Goal: Information Seeking & Learning: Check status

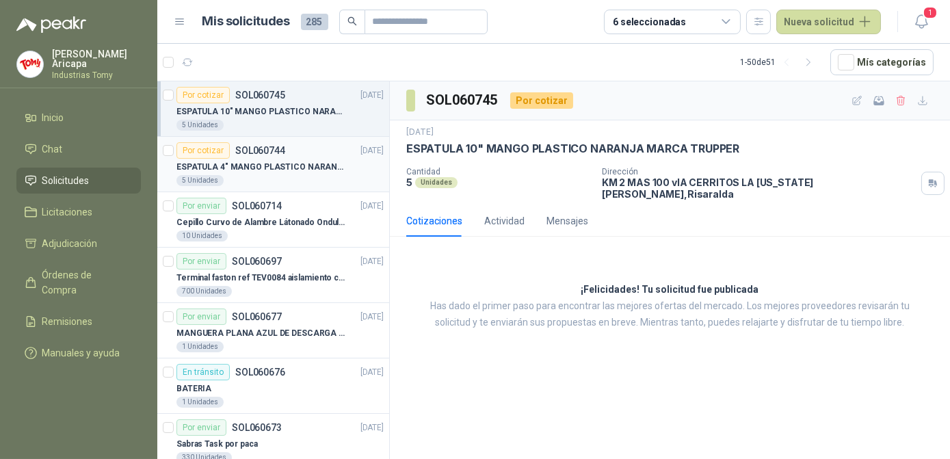
click at [261, 175] on div "5 Unidades" at bounding box center [279, 180] width 207 height 11
click at [288, 107] on p "ESPATULA 10" MANGO PLASTICO NARANJA MARCA TRUPPER" at bounding box center [261, 111] width 170 height 13
click at [272, 171] on p "ESPATULA 4" MANGO PLASTICO NARANJA MARCA TRUPPER" at bounding box center [261, 167] width 170 height 13
click at [250, 96] on p "SOL060745" at bounding box center [260, 95] width 50 height 10
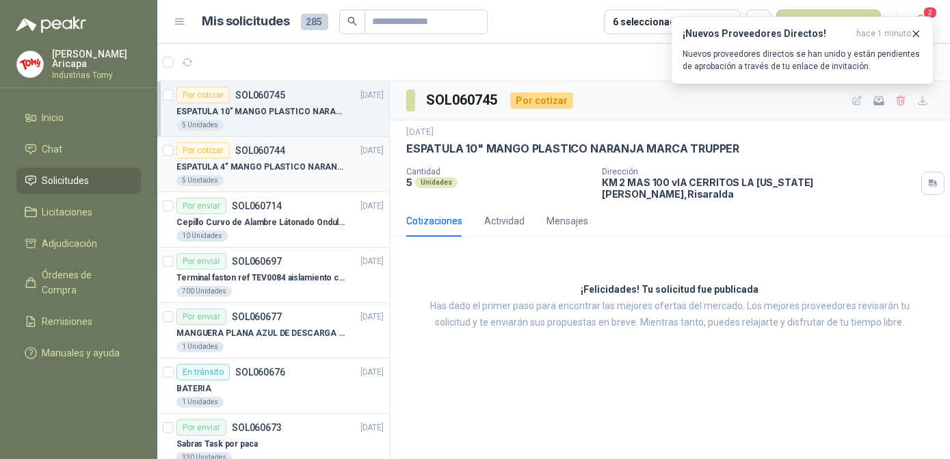
click at [246, 168] on p "ESPATULA 4" MANGO PLASTICO NARANJA MARCA TRUPPER" at bounding box center [261, 167] width 170 height 13
click at [270, 105] on p "ESPATULA 10" MANGO PLASTICO NARANJA MARCA TRUPPER" at bounding box center [261, 111] width 170 height 13
click at [919, 31] on icon "button" at bounding box center [916, 33] width 5 height 5
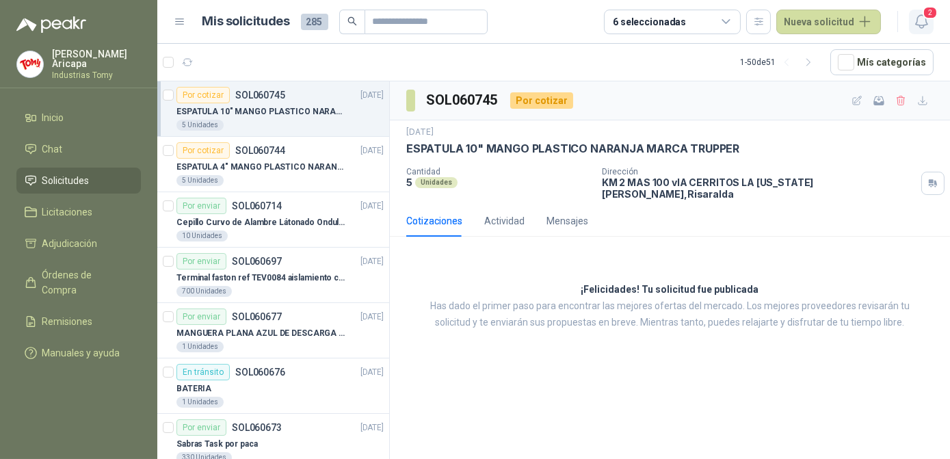
click at [931, 17] on span "2" at bounding box center [930, 12] width 15 height 13
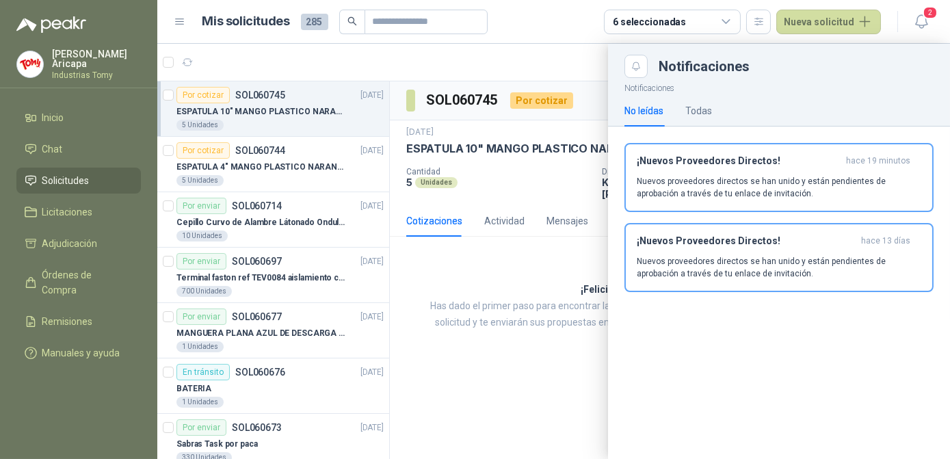
click at [538, 36] on header "Mis solicitudes 285 6 seleccionadas Nueva solicitud 2" at bounding box center [553, 22] width 793 height 44
click at [70, 162] on ul "Inicio Chat Solicitudes Licitaciones Adjudicación Órdenes de Compra Remisiones …" at bounding box center [78, 238] width 157 height 267
click at [71, 178] on span "Solicitudes" at bounding box center [65, 180] width 47 height 15
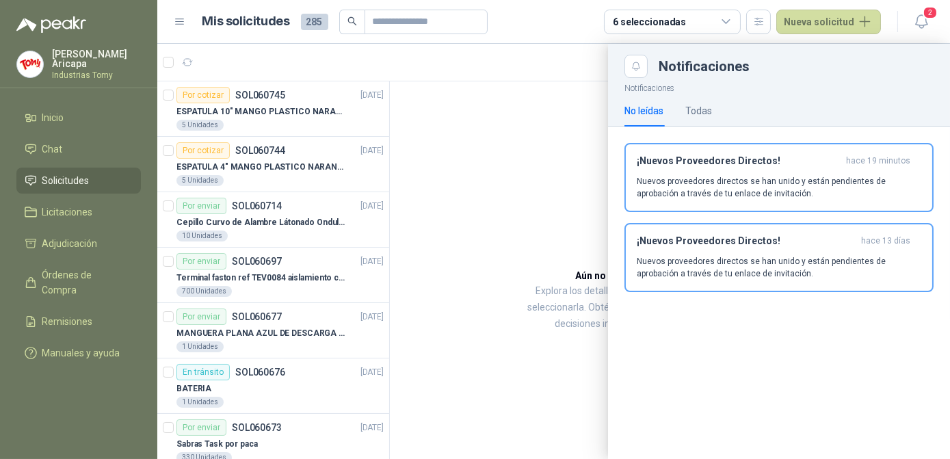
click at [474, 148] on div at bounding box center [553, 251] width 793 height 415
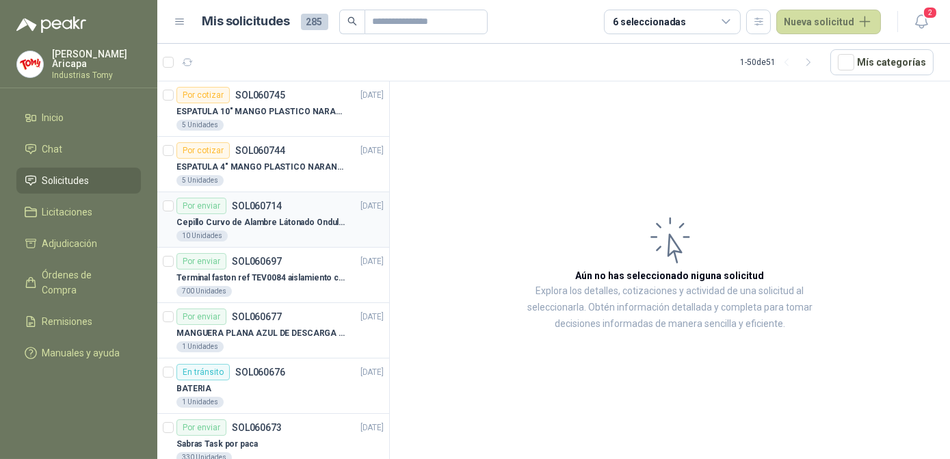
click at [211, 214] on div "Cepillo Curvo de Alambre Látonado Ondulado con Mango Truper" at bounding box center [279, 222] width 207 height 16
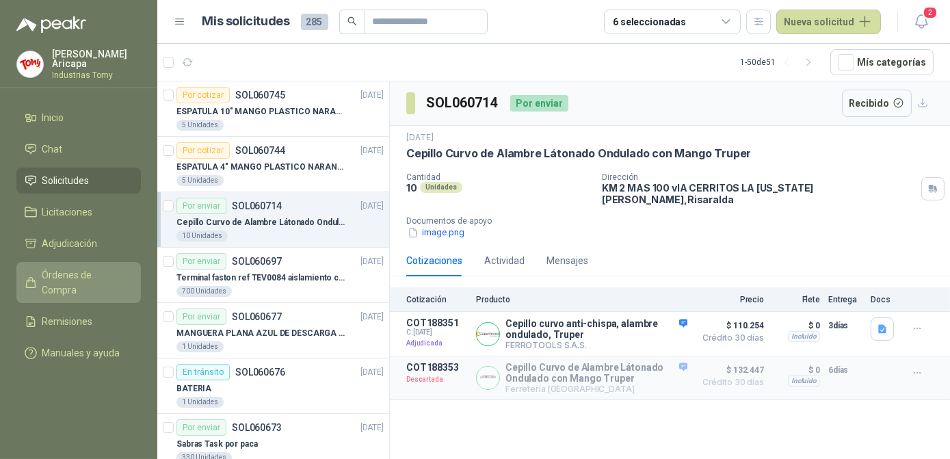
click at [70, 278] on span "Órdenes de Compra" at bounding box center [85, 282] width 86 height 30
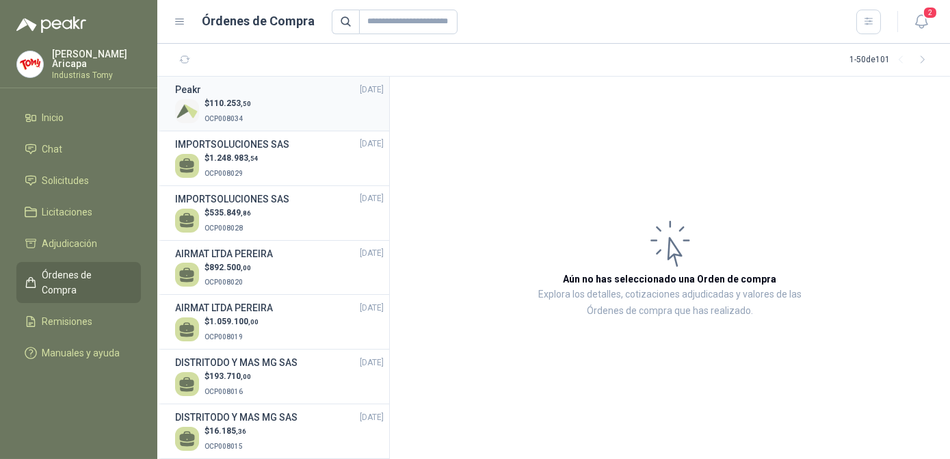
click at [285, 112] on div "$ 110.253 ,50 OCP008034" at bounding box center [279, 111] width 209 height 28
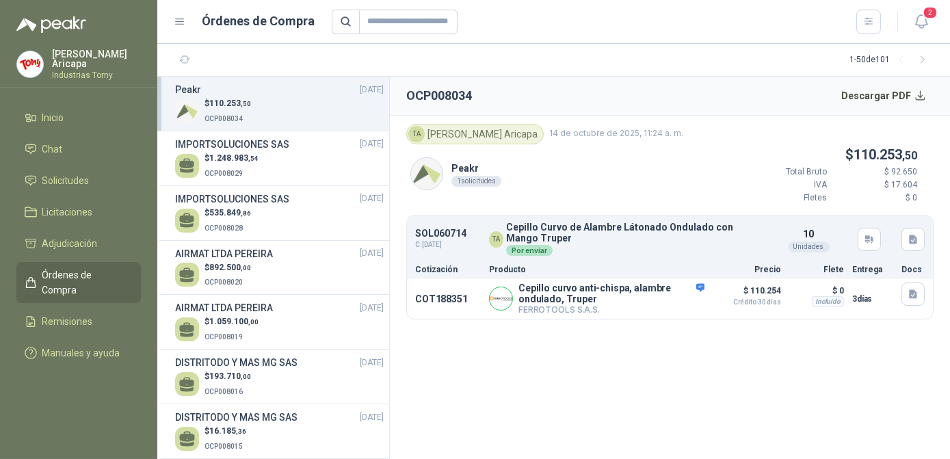
click at [789, 387] on section "OCP008034 Descargar PDF TA Tatiana Aricapa 14 de octubre de 2025, 11:24 a. m. P…" at bounding box center [670, 268] width 560 height 382
click at [50, 161] on ul "Inicio Chat Solicitudes Licitaciones Adjudicación Órdenes de Compra Remisiones …" at bounding box center [78, 238] width 157 height 267
click at [51, 174] on span "Solicitudes" at bounding box center [65, 180] width 47 height 15
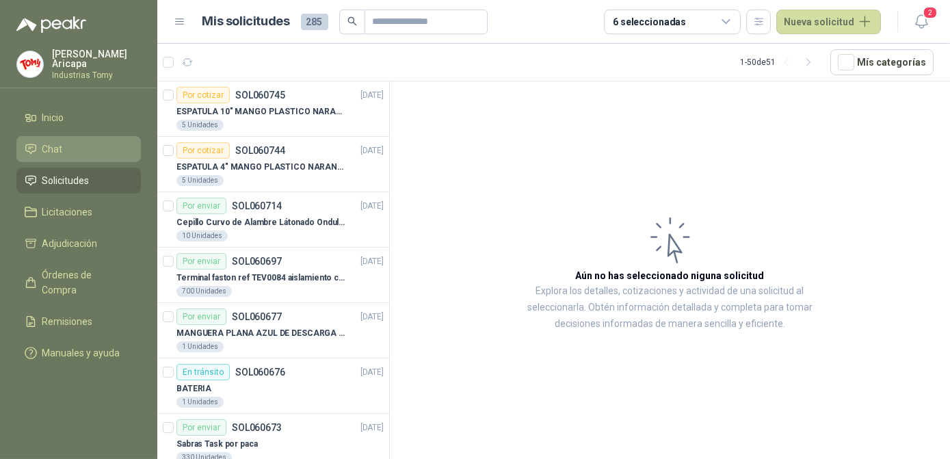
click at [51, 153] on span "Chat" at bounding box center [52, 149] width 21 height 15
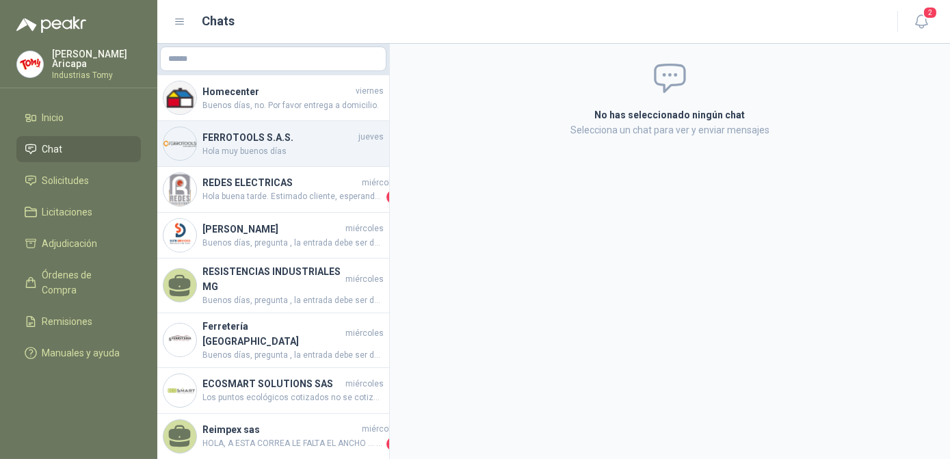
click at [297, 145] on span "Hola muy buenos días" at bounding box center [292, 151] width 181 height 13
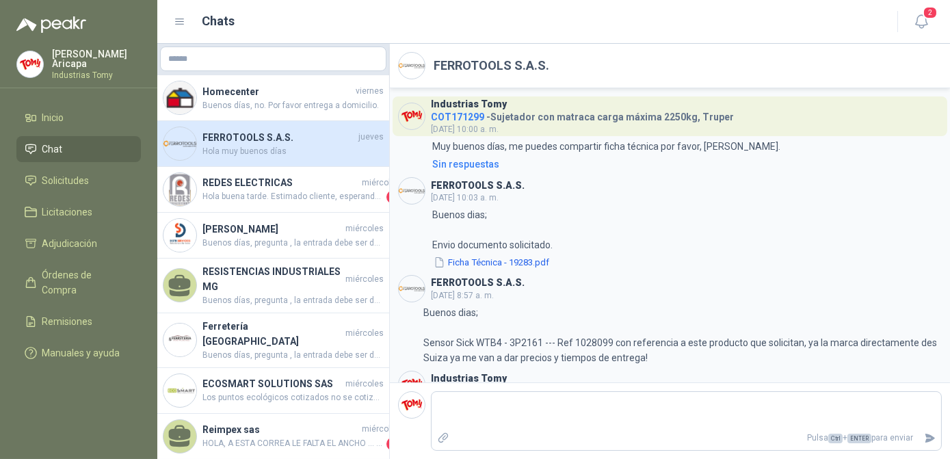
scroll to position [2141, 0]
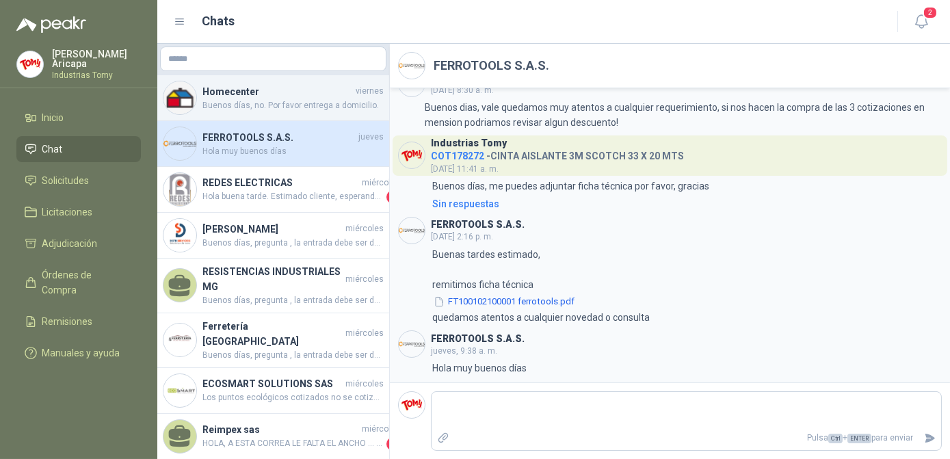
click at [261, 101] on span "Buenos días, no. Por favor entrega a domicilio." at bounding box center [292, 105] width 181 height 13
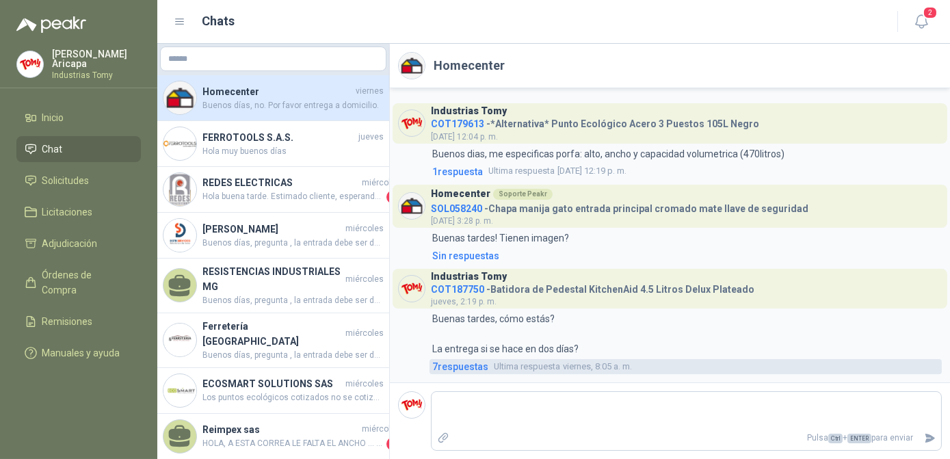
click at [494, 365] on span "Ultima respuesta" at bounding box center [527, 367] width 66 height 14
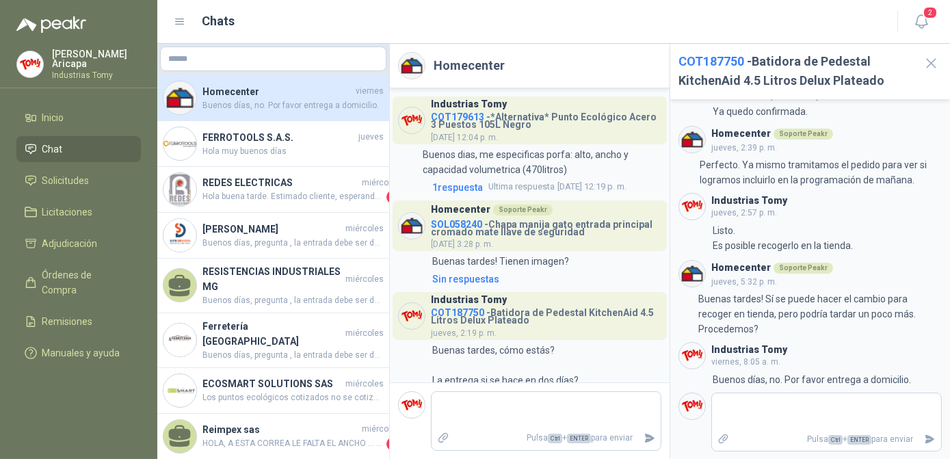
scroll to position [45, 0]
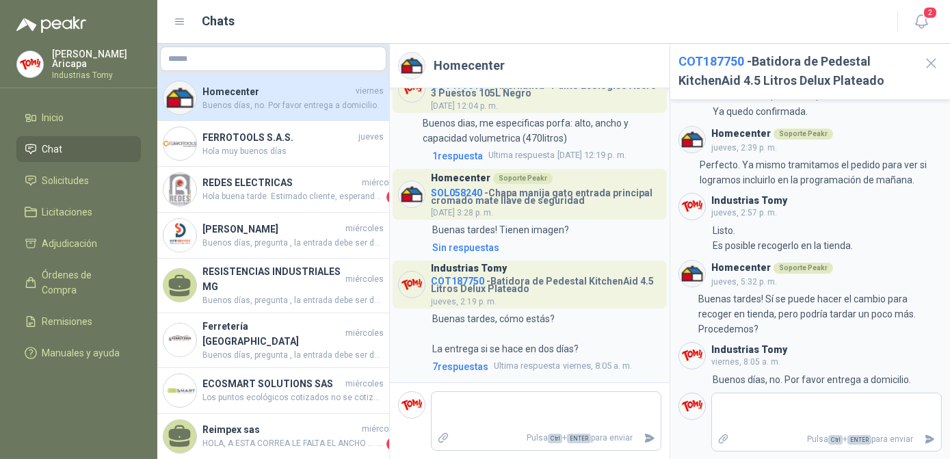
click at [81, 145] on li "Chat" at bounding box center [79, 149] width 108 height 15
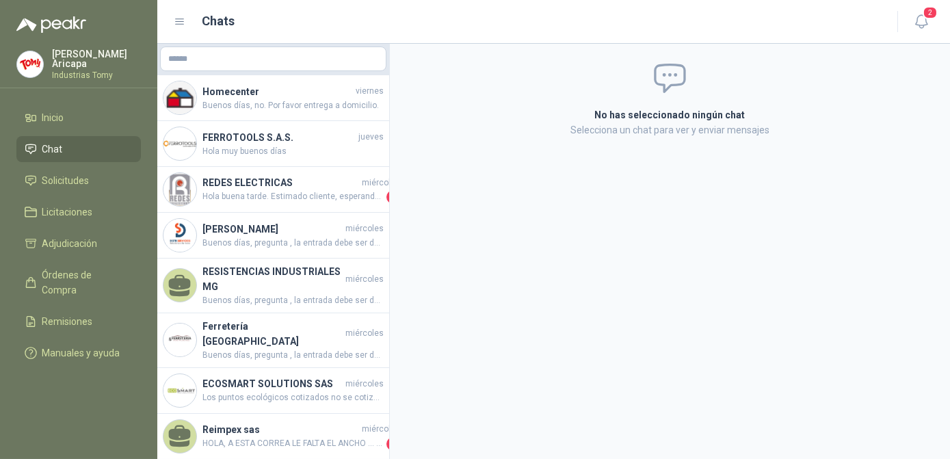
click at [60, 136] on link "Chat" at bounding box center [78, 149] width 124 height 26
click at [57, 173] on span "Solicitudes" at bounding box center [65, 180] width 47 height 15
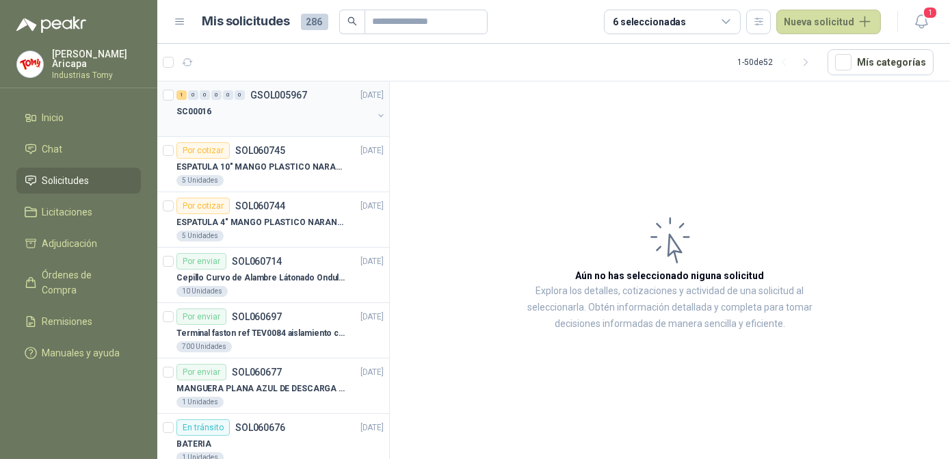
click at [274, 116] on div "SC00016" at bounding box center [274, 111] width 196 height 16
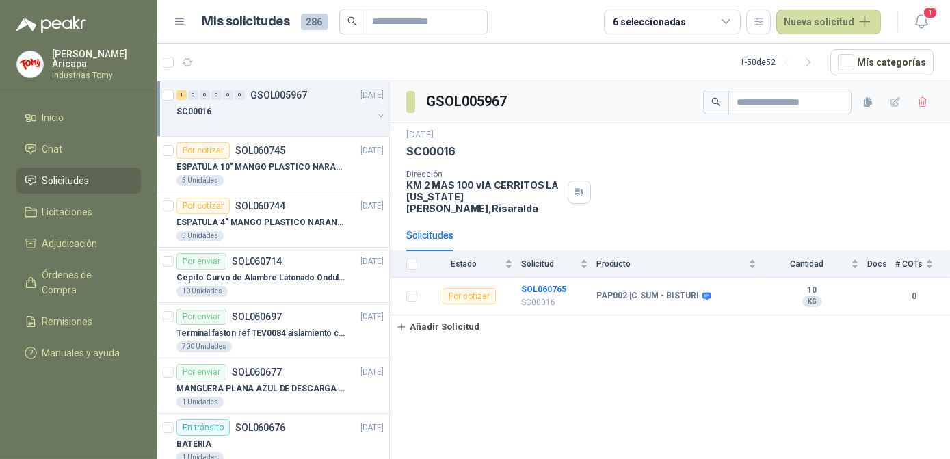
click at [580, 345] on div "GSOL005967 14 oct, 2025 SC00016 Dirección KM 2 MAS 100 vIA CERRITOS LA VIRGINIA…" at bounding box center [670, 272] width 560 height 382
click at [257, 214] on div "ESPATULA 4" MANGO PLASTICO NARANJA MARCA TRUPPER" at bounding box center [279, 222] width 207 height 16
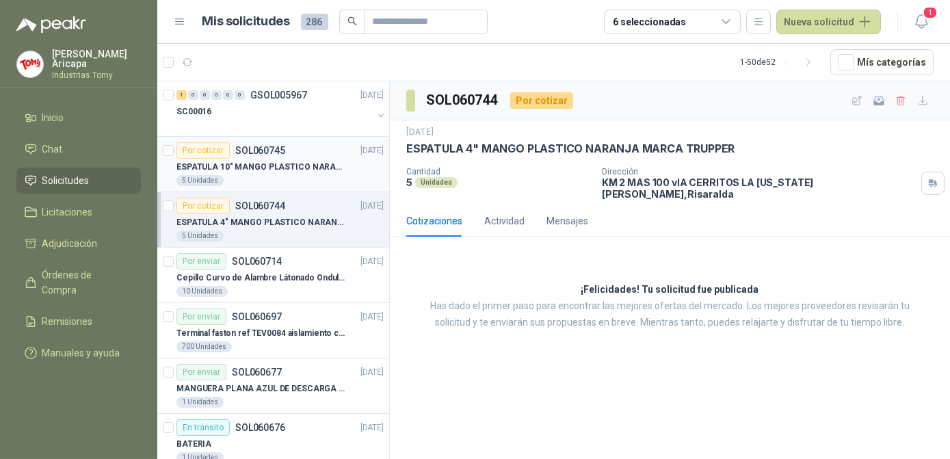
click at [252, 150] on p "SOL060745" at bounding box center [260, 151] width 50 height 10
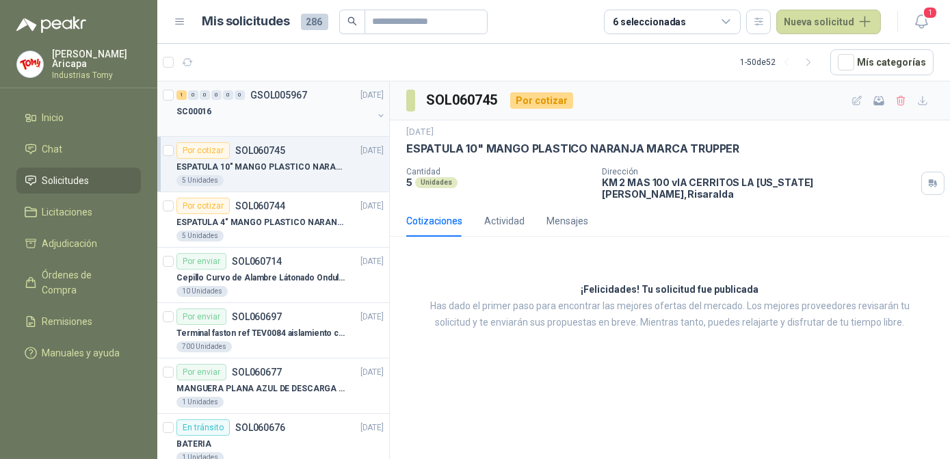
click at [243, 111] on div "SC00016" at bounding box center [274, 111] width 196 height 16
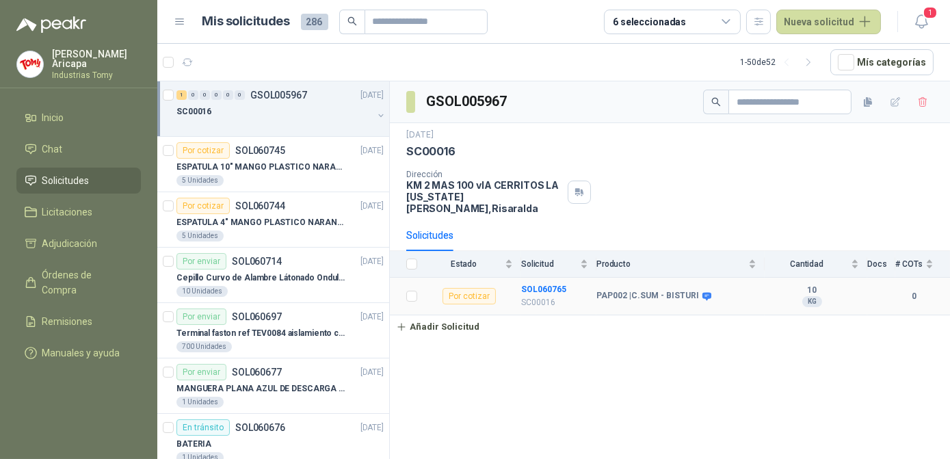
click at [664, 291] on b "PAP002 | C.SUM - BISTURI" at bounding box center [647, 296] width 103 height 11
click at [843, 320] on link "Añadir Solicitud" at bounding box center [670, 326] width 560 height 23
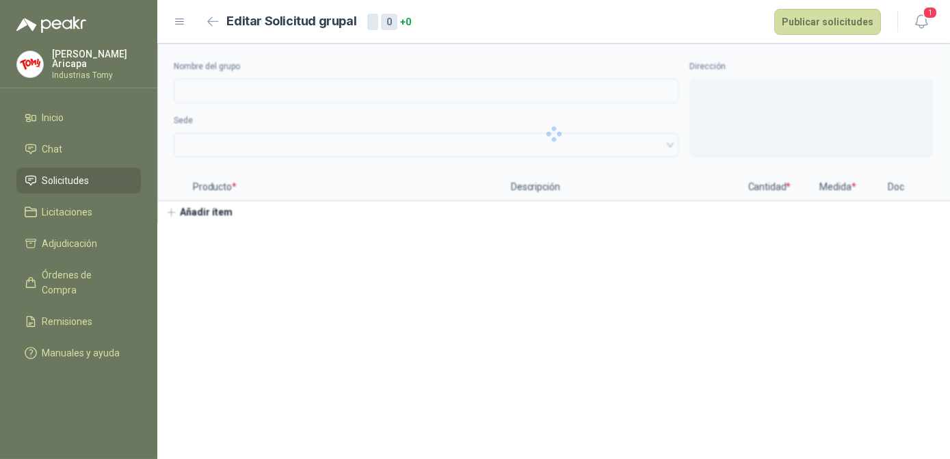
type input "*******"
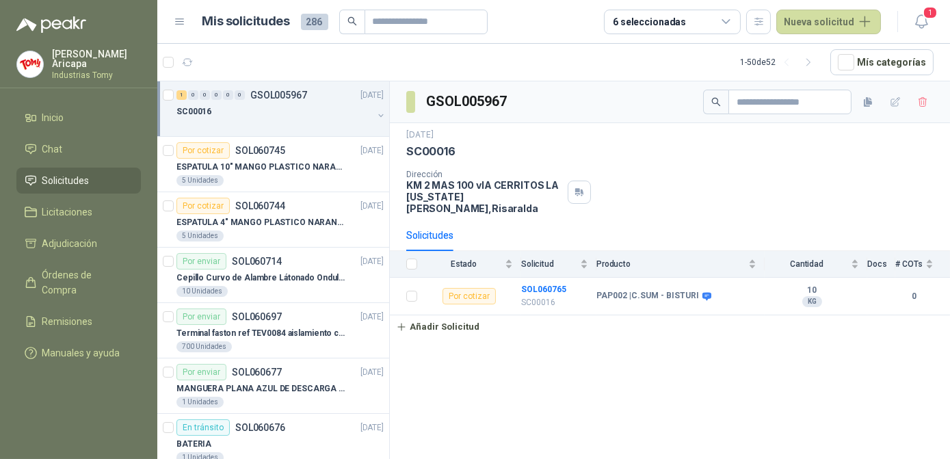
click at [276, 107] on div "SC00016" at bounding box center [274, 111] width 196 height 16
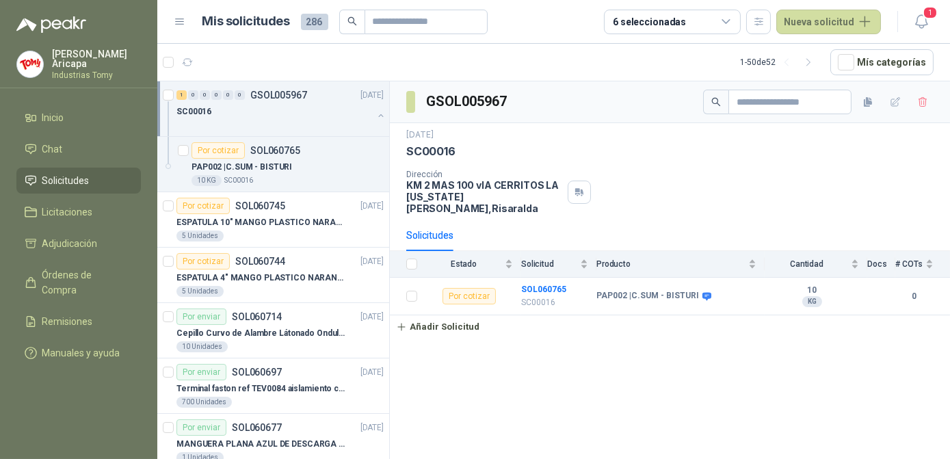
click at [248, 94] on div "1 0 0 0 0 0 GSOL005967" at bounding box center [241, 95] width 131 height 10
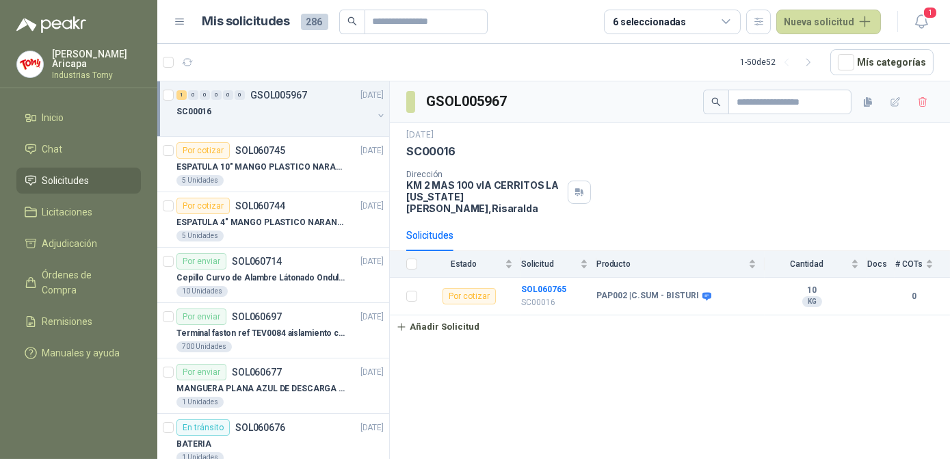
click at [253, 114] on div "SC00016" at bounding box center [274, 111] width 196 height 16
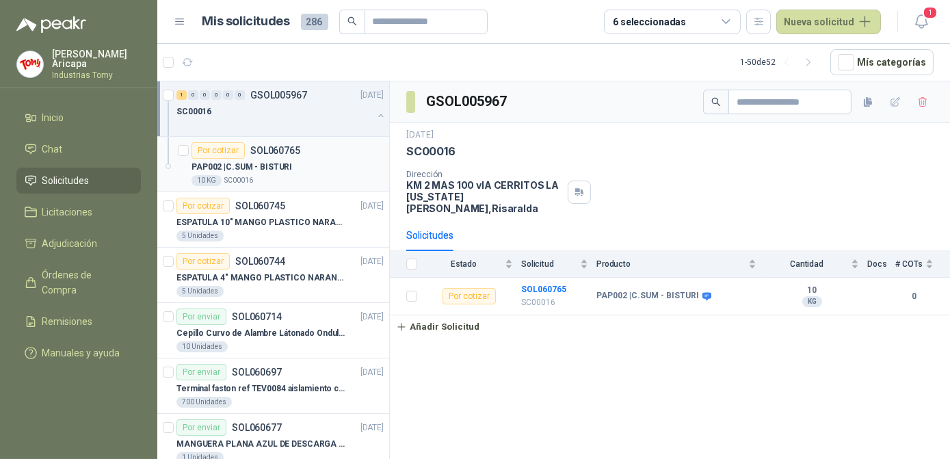
click at [267, 162] on p "PAP002 | C.SUM - BISTURI" at bounding box center [242, 167] width 101 height 13
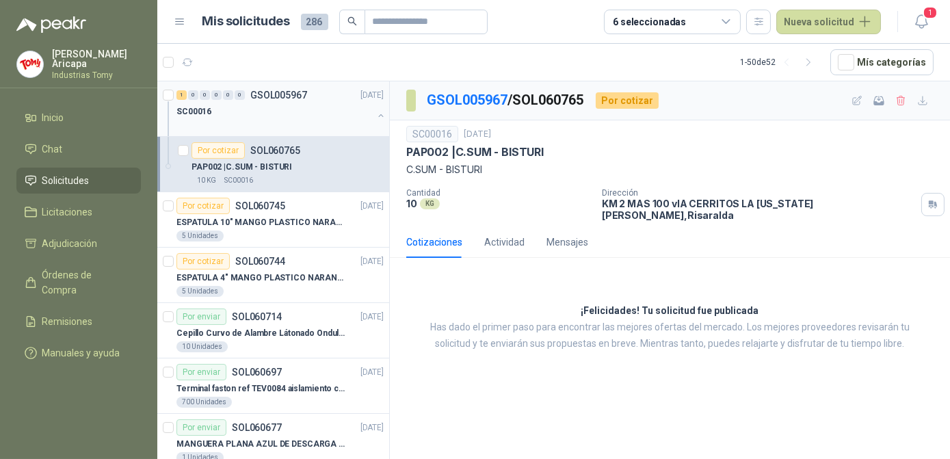
click at [269, 132] on div "1 0 0 0 0 0 GSOL005967 14/10/25 SC00016" at bounding box center [273, 108] width 232 height 55
click at [266, 122] on div at bounding box center [274, 125] width 196 height 11
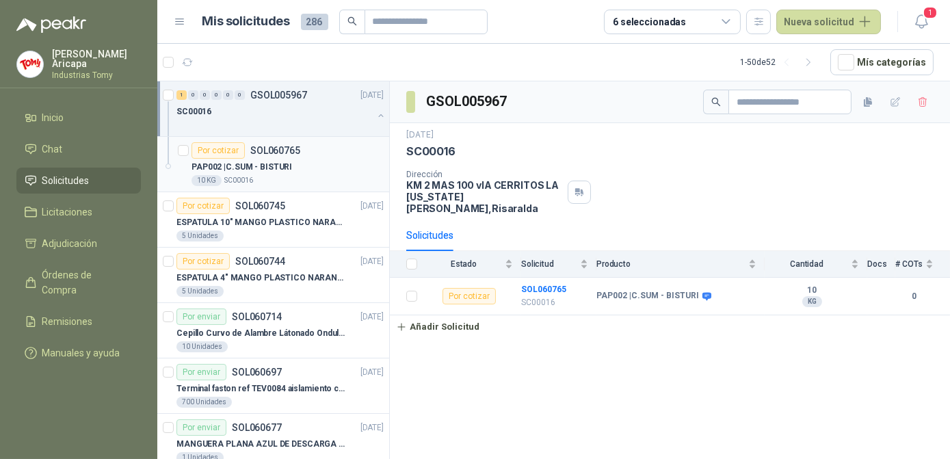
click at [263, 137] on article "Por cotizar SOL060765 PAP002 | C.SUM - BISTURI 10 KG SC00016" at bounding box center [273, 164] width 232 height 55
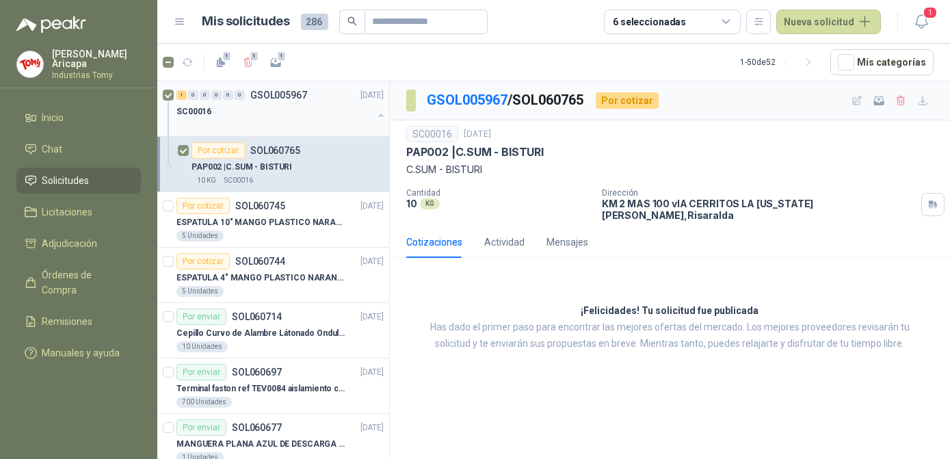
drag, startPoint x: 174, startPoint y: 94, endPoint x: 165, endPoint y: 88, distance: 11.2
click at [165, 88] on div at bounding box center [170, 109] width 14 height 44
click at [169, 70] on div "428 18 Recibido 225 60 60" at bounding box center [276, 62] width 227 height 22
click at [616, 435] on div "GSOL005967 / SOL060765 Por cotizar SC00016 14 oct, 2025 PAP002 | C.SUM - BISTUR…" at bounding box center [670, 272] width 560 height 382
click at [309, 116] on div "SC00016" at bounding box center [274, 111] width 196 height 16
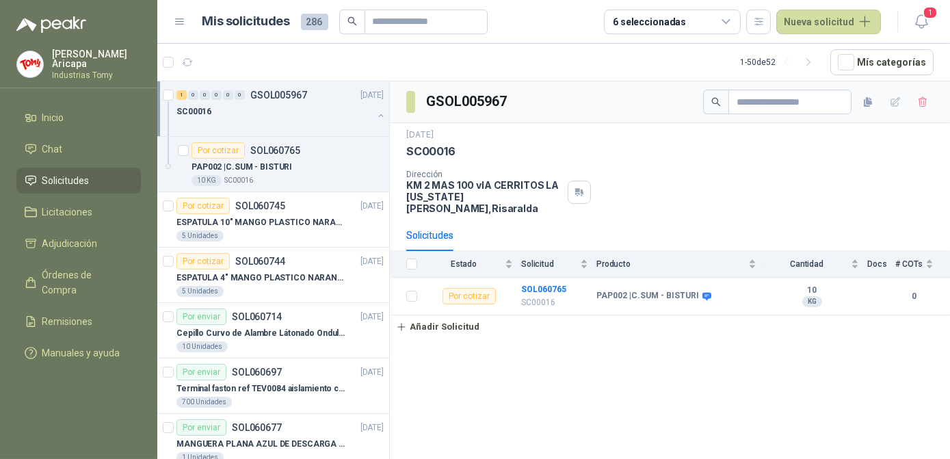
click at [593, 345] on div "GSOL005967 14 oct, 2025 SC00016 Dirección KM 2 MAS 100 vIA CERRITOS LA VIRGINIA…" at bounding box center [670, 272] width 560 height 382
click at [313, 123] on div at bounding box center [274, 125] width 196 height 11
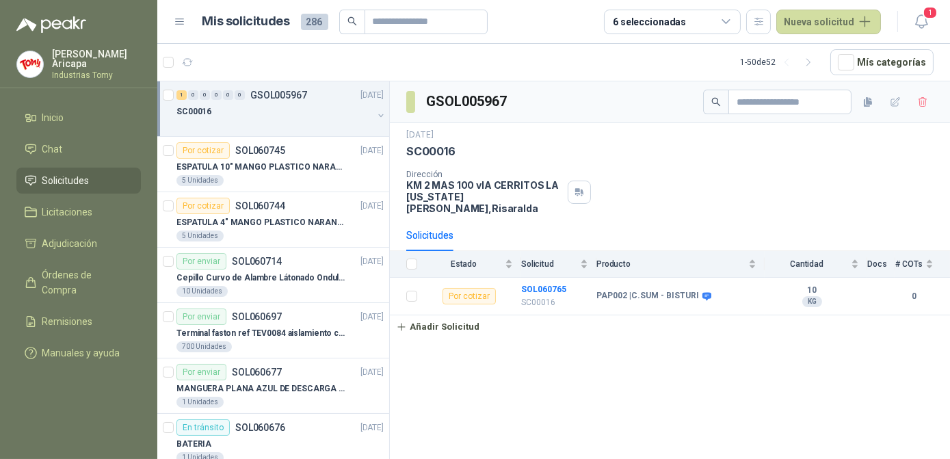
click at [802, 187] on div "Dirección KM 2 MAS 100 vIA CERRITOS LA VIRGINIA Pereira , Risaralda" at bounding box center [669, 192] width 527 height 44
click at [705, 376] on div "GSOL005967 14 oct, 2025 SC00016 Dirección KM 2 MAS 100 vIA CERRITOS LA VIRGINIA…" at bounding box center [670, 272] width 560 height 382
click at [329, 161] on p "ESPATULA 10" MANGO PLASTICO NARANJA MARCA TRUPPER" at bounding box center [261, 167] width 170 height 13
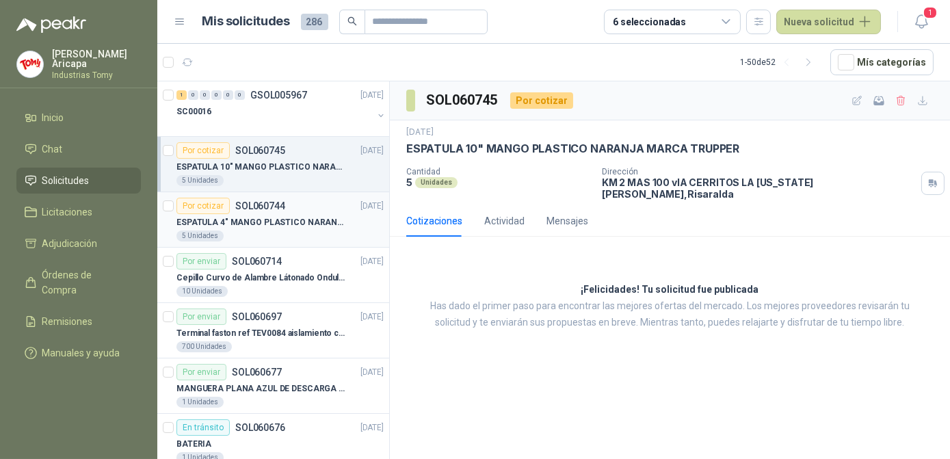
click at [272, 212] on div "Por cotizar SOL060744" at bounding box center [230, 206] width 109 height 16
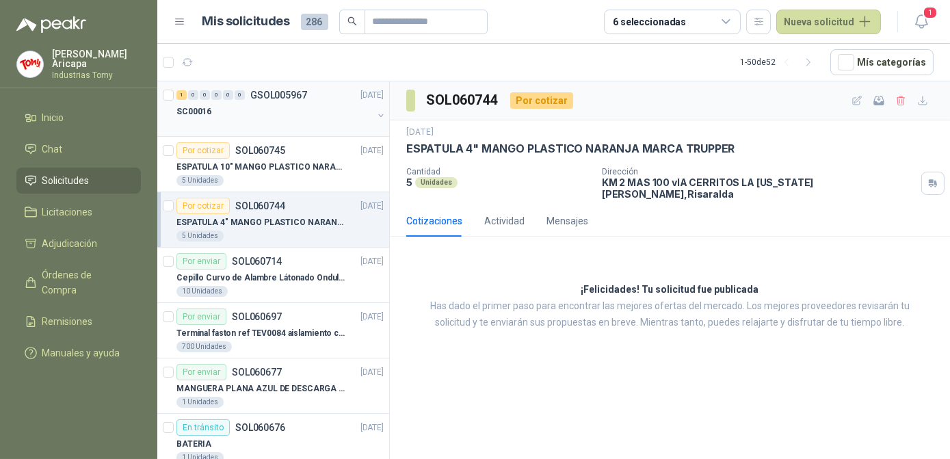
click at [268, 107] on div "SC00016" at bounding box center [274, 111] width 196 height 16
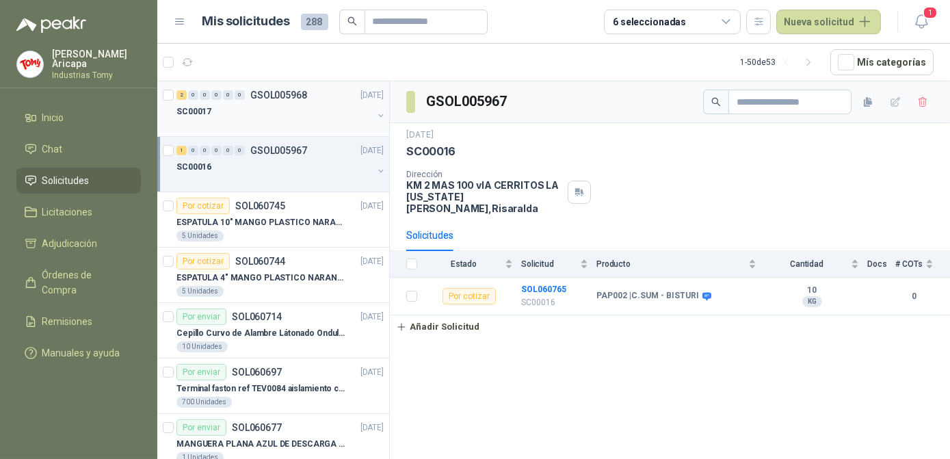
click at [275, 126] on div at bounding box center [274, 125] width 196 height 11
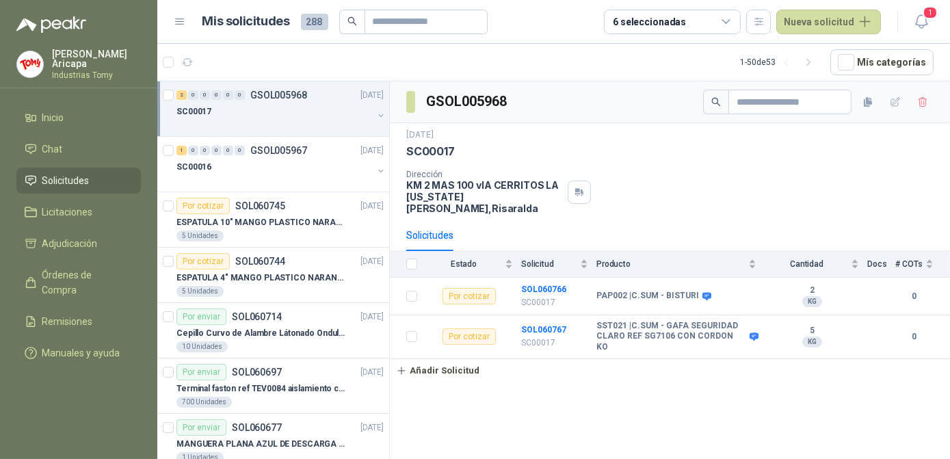
click at [685, 366] on div "GSOL005968 [DATE] SC00017 Dirección KM 2 MAS 100 vIA CERRITOS LA [US_STATE][PER…" at bounding box center [670, 272] width 560 height 382
